Goal: Obtain resource: Download file/media

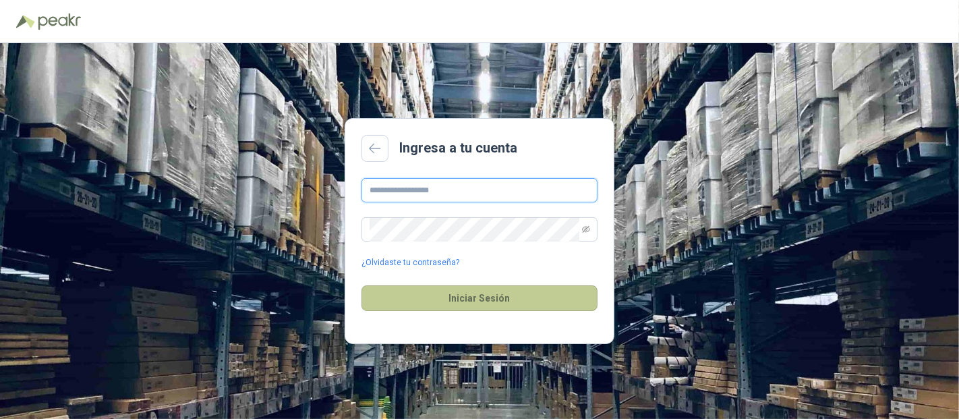
type input "**********"
click at [492, 301] on button "Iniciar Sesión" at bounding box center [479, 298] width 236 height 26
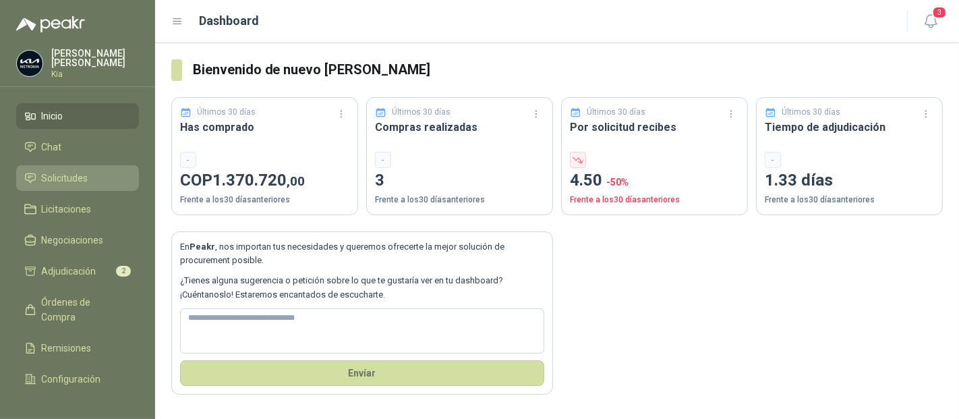
click at [71, 176] on span "Solicitudes" at bounding box center [65, 178] width 47 height 15
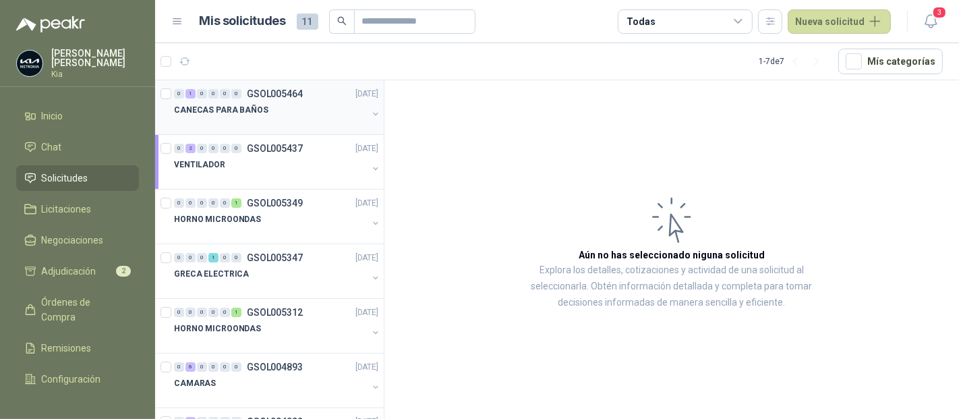
click at [193, 107] on p "CANECAS PARA BAÑOS" at bounding box center [221, 110] width 94 height 13
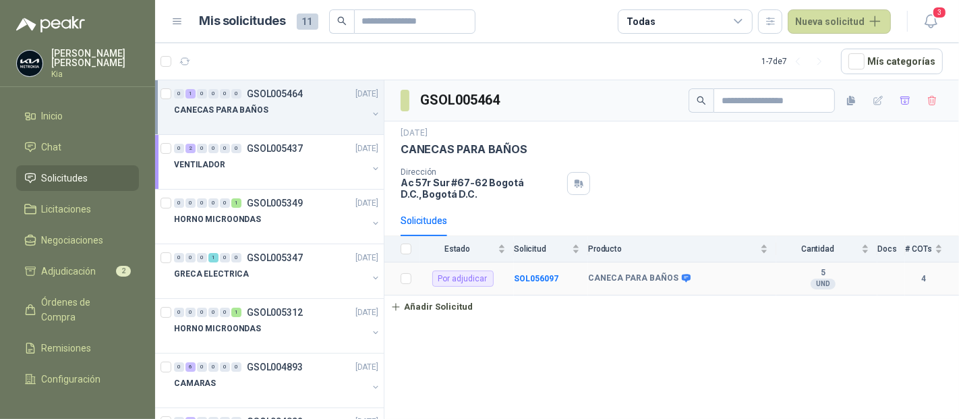
click at [545, 282] on td "SOL056097" at bounding box center [551, 278] width 74 height 33
click at [526, 280] on b "SOL056097" at bounding box center [536, 278] width 44 height 9
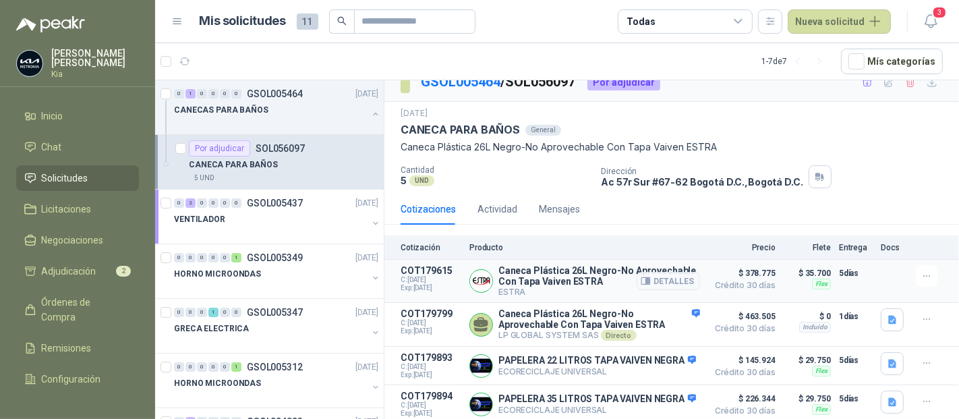
scroll to position [30, 0]
click at [887, 396] on icon "button" at bounding box center [892, 401] width 11 height 11
click at [866, 369] on button "image.png" at bounding box center [854, 366] width 59 height 14
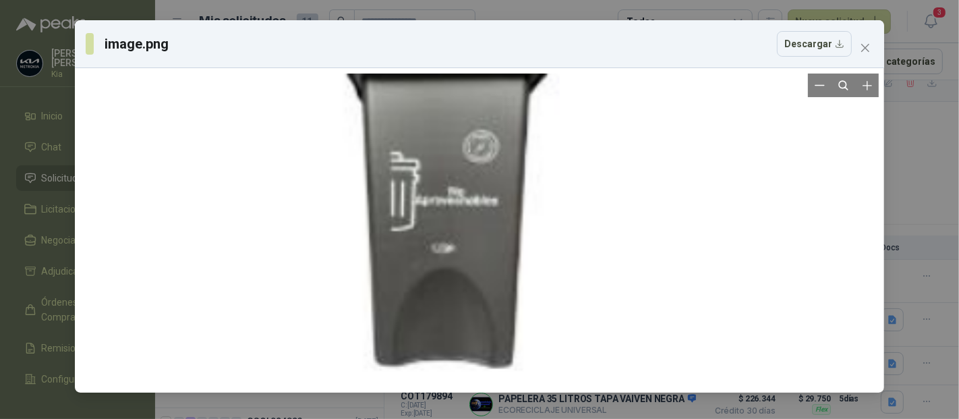
drag, startPoint x: 492, startPoint y: 127, endPoint x: 462, endPoint y: 234, distance: 111.4
click at [462, 234] on div at bounding box center [449, 198] width 334 height 940
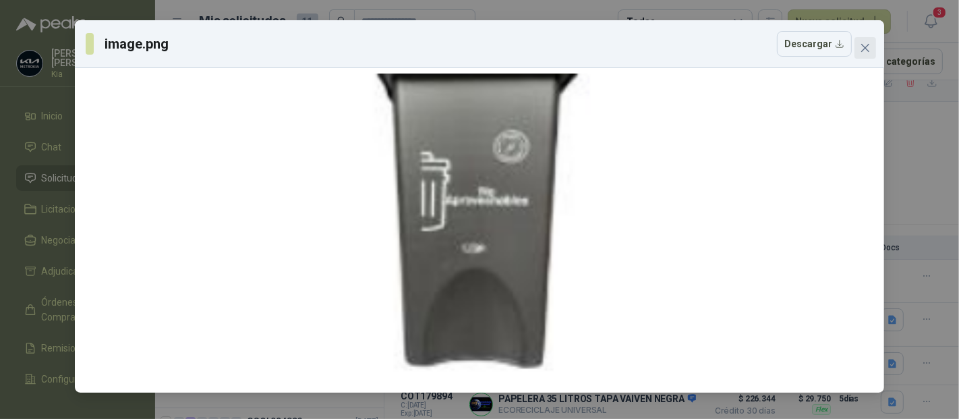
click at [865, 47] on icon "close" at bounding box center [865, 48] width 8 height 8
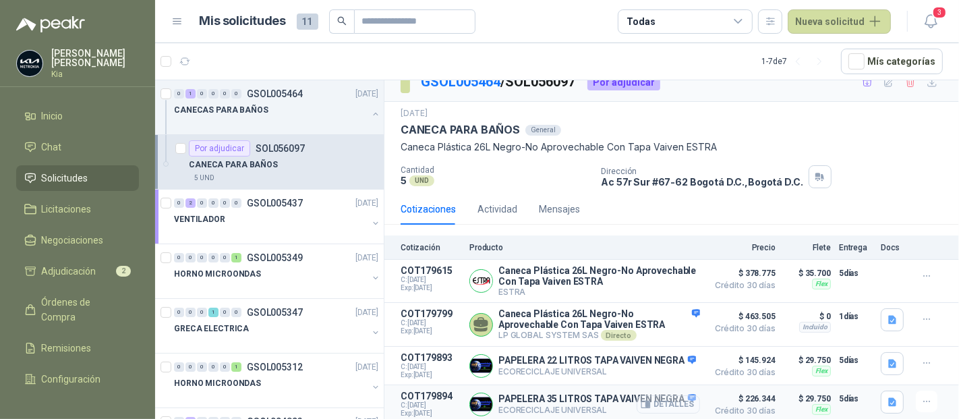
click at [657, 404] on button "Detalles" at bounding box center [667, 404] width 63 height 18
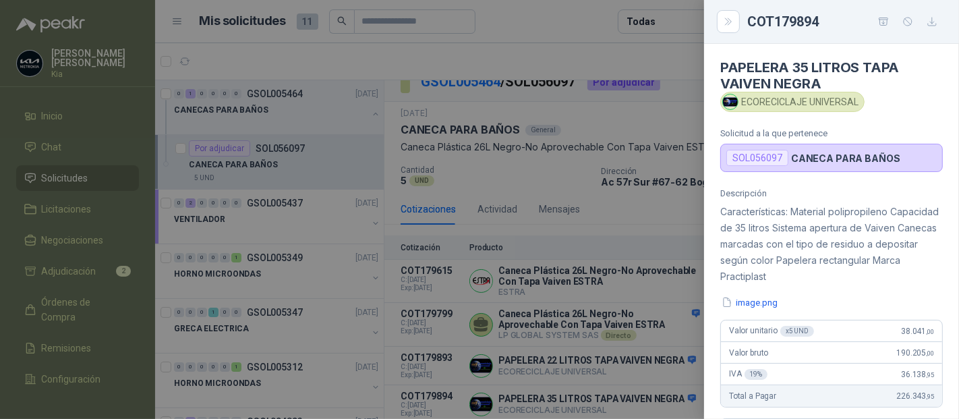
scroll to position [0, 0]
click at [725, 17] on icon "Close" at bounding box center [728, 21] width 11 height 11
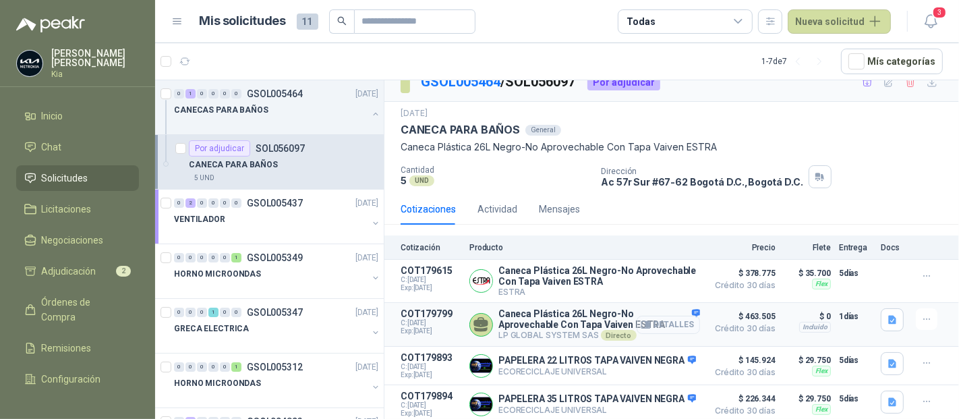
click at [668, 316] on button "Detalles" at bounding box center [667, 325] width 63 height 18
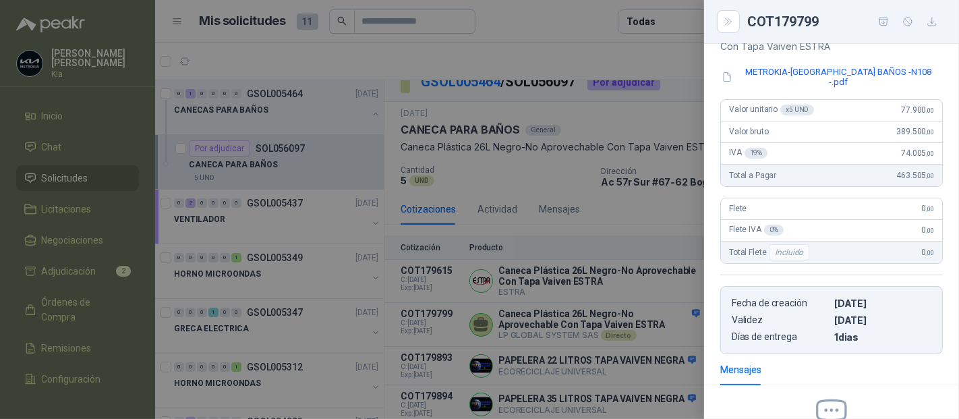
scroll to position [0, 0]
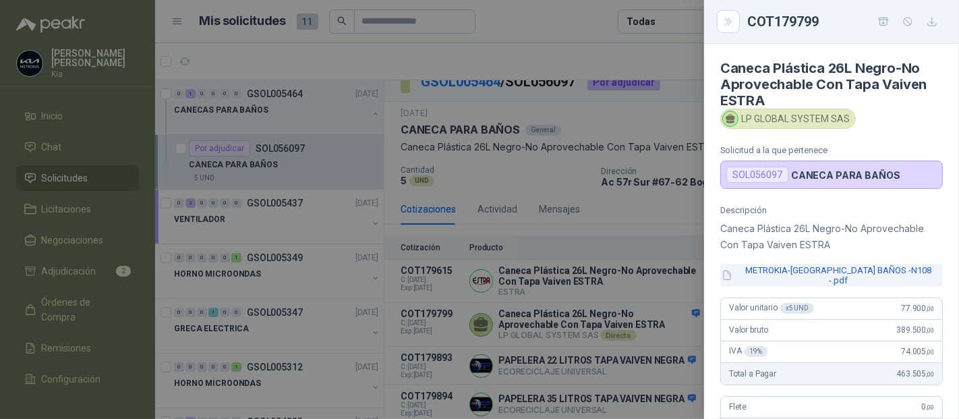
click at [805, 272] on button "METROKIA-[GEOGRAPHIC_DATA] BAÑOS -N108 -.pdf" at bounding box center [831, 275] width 222 height 23
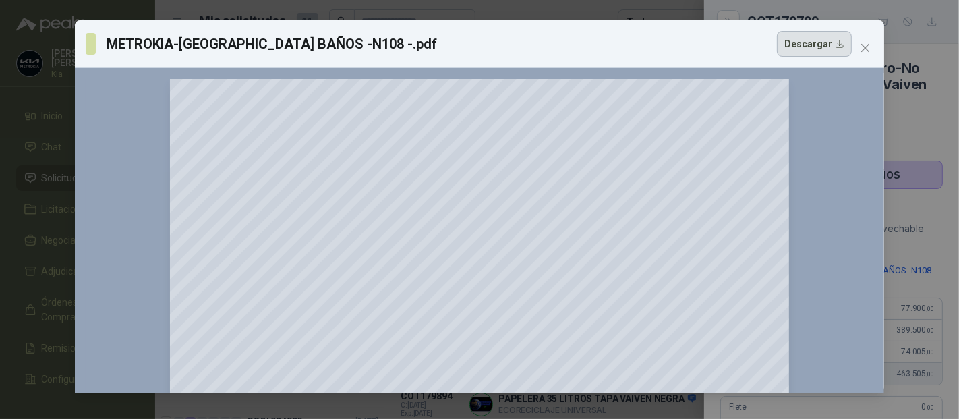
click at [804, 44] on button "Descargar" at bounding box center [814, 44] width 75 height 26
click at [866, 44] on icon "close" at bounding box center [865, 47] width 11 height 11
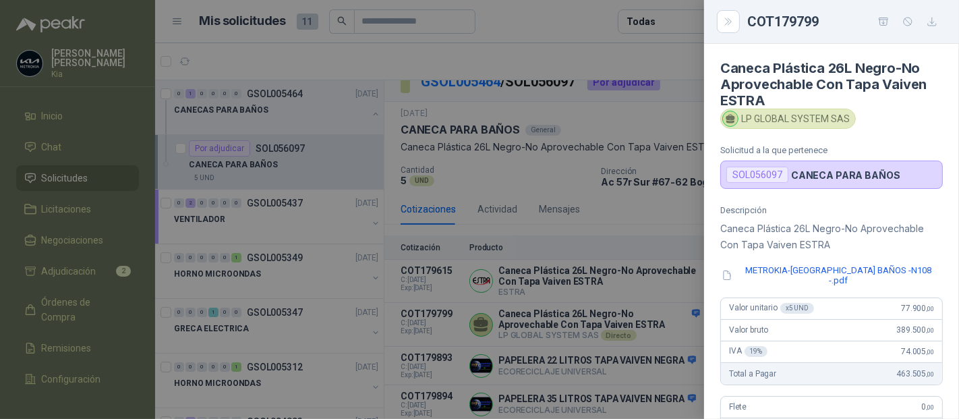
click at [74, 181] on div at bounding box center [479, 209] width 959 height 419
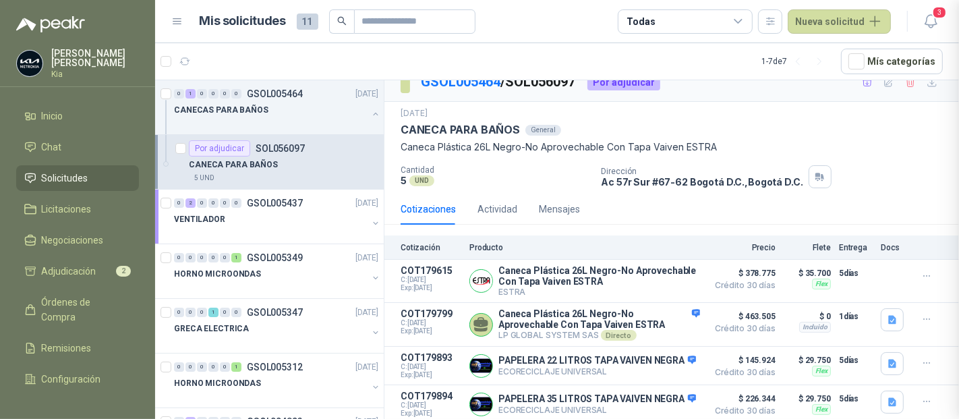
scroll to position [346, 0]
click at [742, 20] on icon at bounding box center [737, 21] width 7 height 3
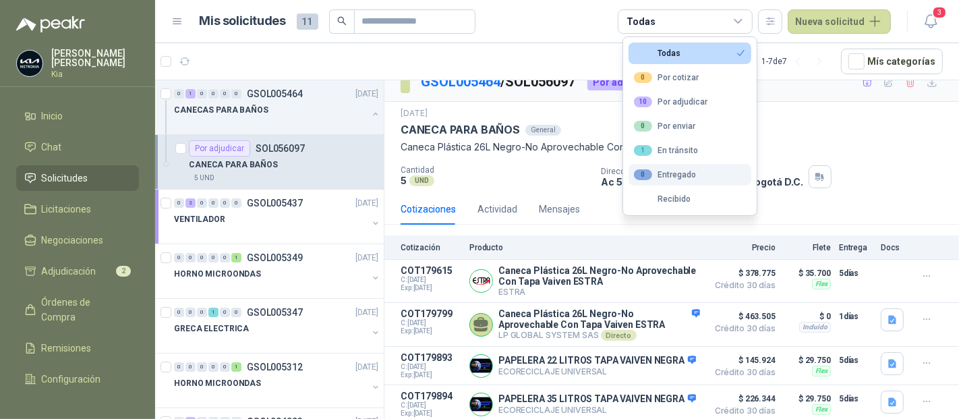
click at [674, 173] on div "0 Entregado" at bounding box center [665, 174] width 62 height 11
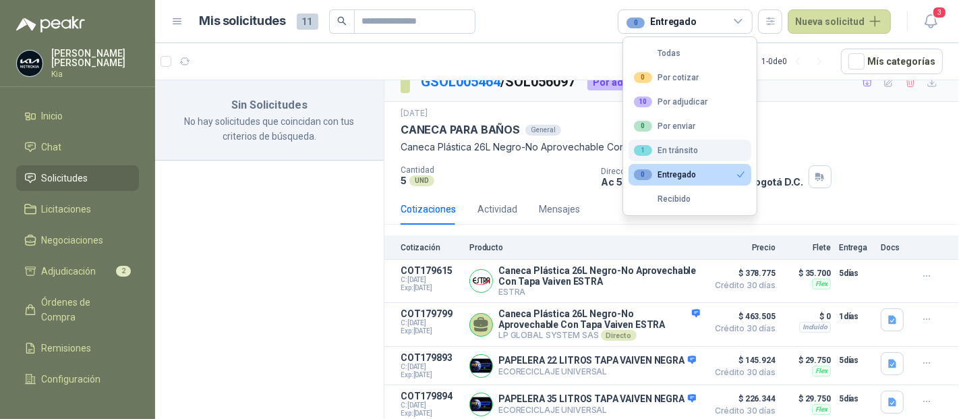
click at [684, 151] on div "1 En tránsito" at bounding box center [666, 150] width 64 height 11
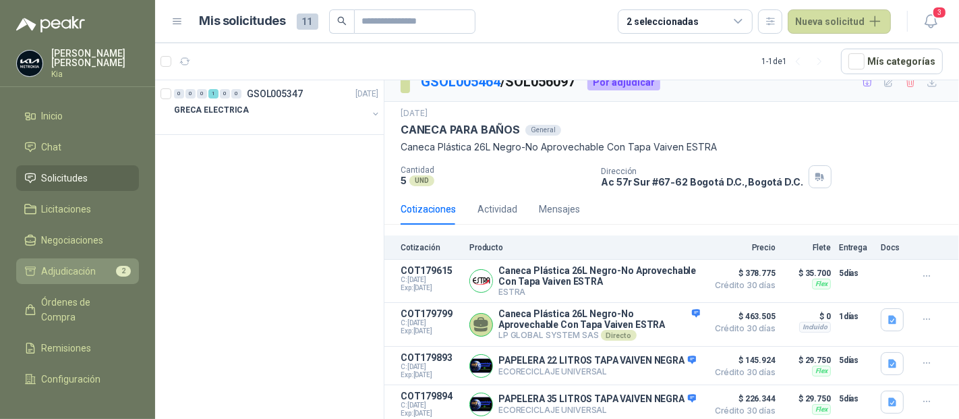
click at [69, 274] on span "Adjudicación" at bounding box center [69, 271] width 55 height 15
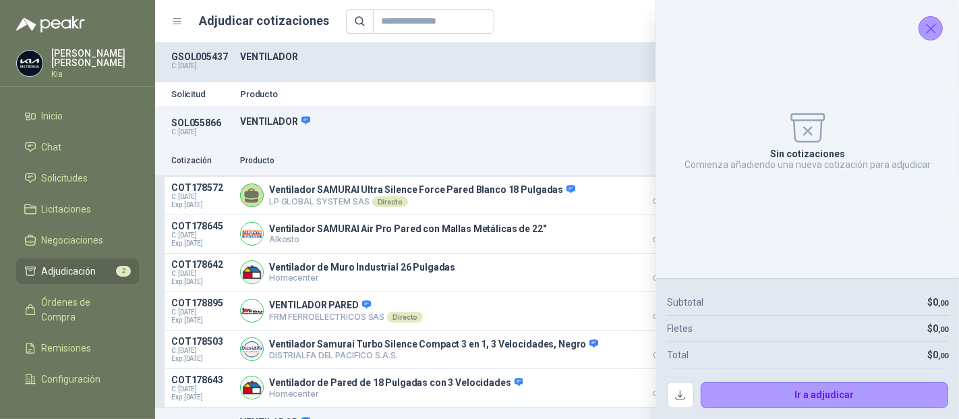
click at [928, 27] on icon "Cerrar" at bounding box center [930, 28] width 17 height 17
